Goal: Information Seeking & Learning: Learn about a topic

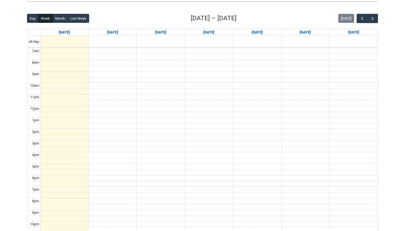
scroll to position [136, 0]
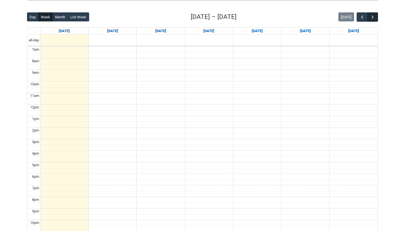
click at [372, 16] on span "button" at bounding box center [373, 17] width 6 height 6
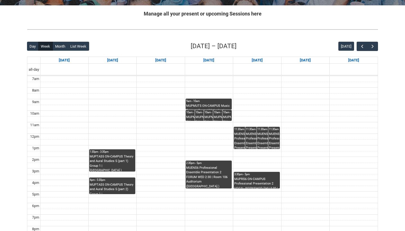
scroll to position [107, 0]
click at [371, 44] on span "button" at bounding box center [373, 47] width 6 height 6
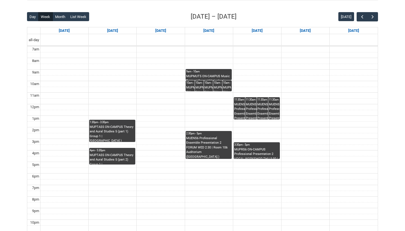
scroll to position [145, 0]
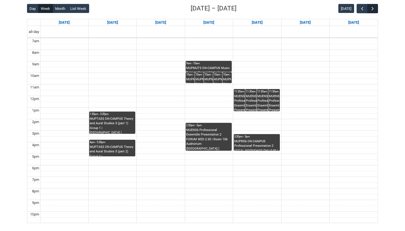
click at [372, 9] on span "button" at bounding box center [373, 9] width 6 height 6
click at [363, 8] on span "button" at bounding box center [362, 9] width 6 height 6
click at [222, 66] on div "MUPMUT5 ON-CAMPUS Music Tuition | Room 106 Auditorium ([GEOGRAPHIC_DATA].) (cap…" at bounding box center [208, 69] width 45 height 6
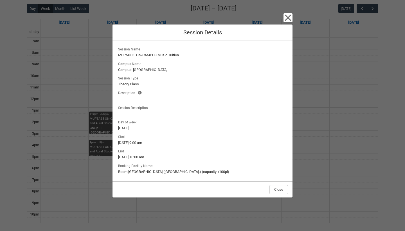
click at [287, 20] on icon "button" at bounding box center [287, 17] width 9 height 9
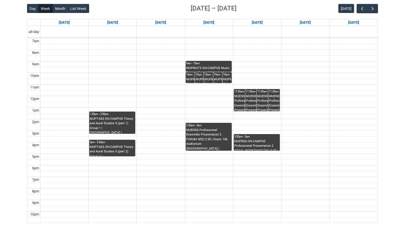
click at [192, 77] on div "MUPMUT5 ON-CAMPUS Music Tuition | Room 107- Theatrette ([GEOGRAPHIC_DATA].) (ca…" at bounding box center [194, 80] width 17 height 6
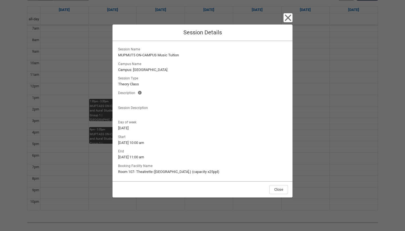
scroll to position [158, 0]
click at [286, 20] on icon "button" at bounding box center [288, 18] width 6 height 6
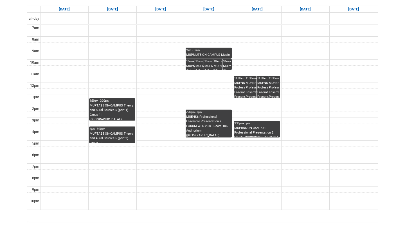
click at [220, 54] on div "MUPMUT5 ON-CAMPUS Music Tuition | Room 106 Auditorium ([GEOGRAPHIC_DATA].) (cap…" at bounding box center [208, 56] width 45 height 6
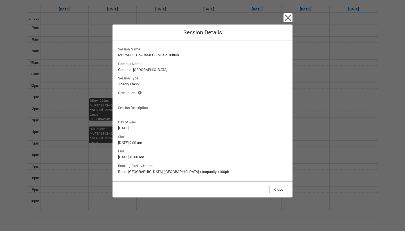
click at [290, 17] on icon "button" at bounding box center [287, 17] width 9 height 9
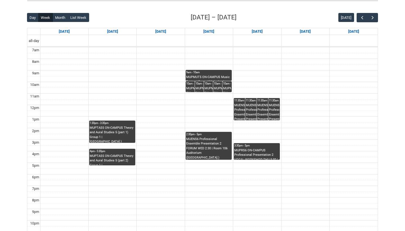
scroll to position [137, 0]
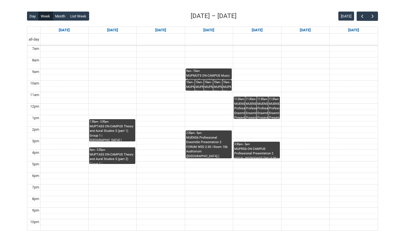
click at [237, 106] on div "MUENS6 Professional Ensemble Presentation 2 REHEARSAL [DATE] 11:30am | Ensemble…" at bounding box center [245, 109] width 22 height 17
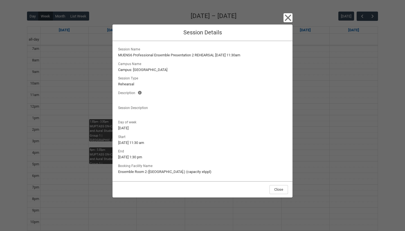
click at [288, 18] on icon "button" at bounding box center [288, 18] width 6 height 6
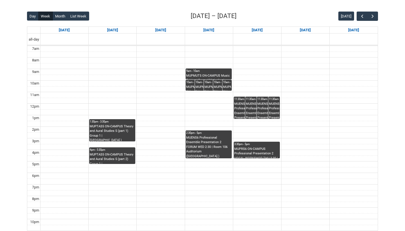
click at [238, 149] on div "MUPRS6 ON-CAMPUS Professional Presentation 2 VOCAL WORKSHOP THU 3:30 | Studio A…" at bounding box center [256, 152] width 45 height 12
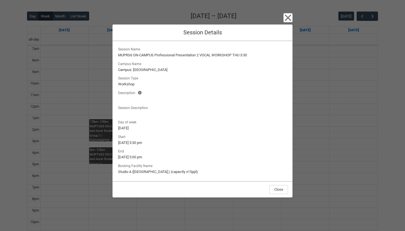
click at [286, 18] on icon "button" at bounding box center [287, 17] width 9 height 9
